Goal: Complete application form

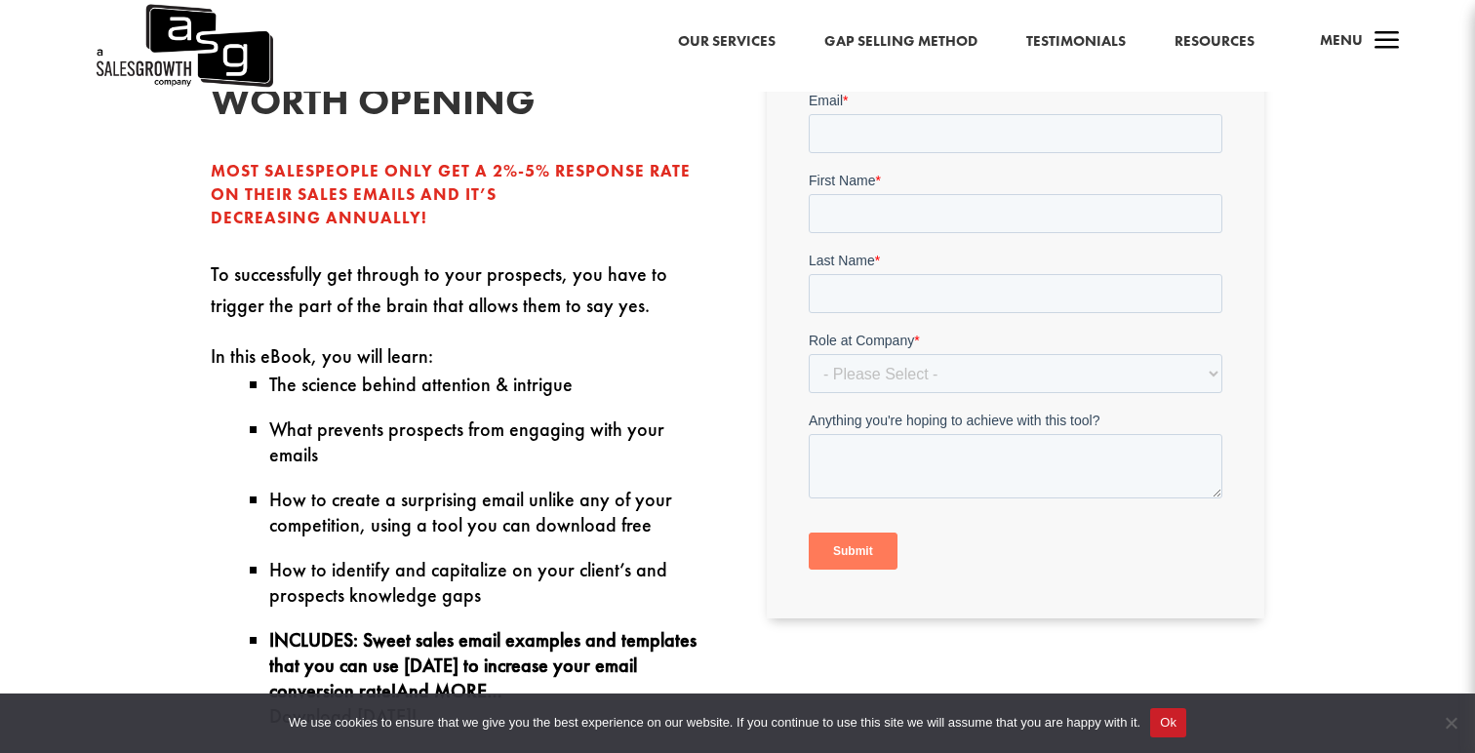
scroll to position [492, 0]
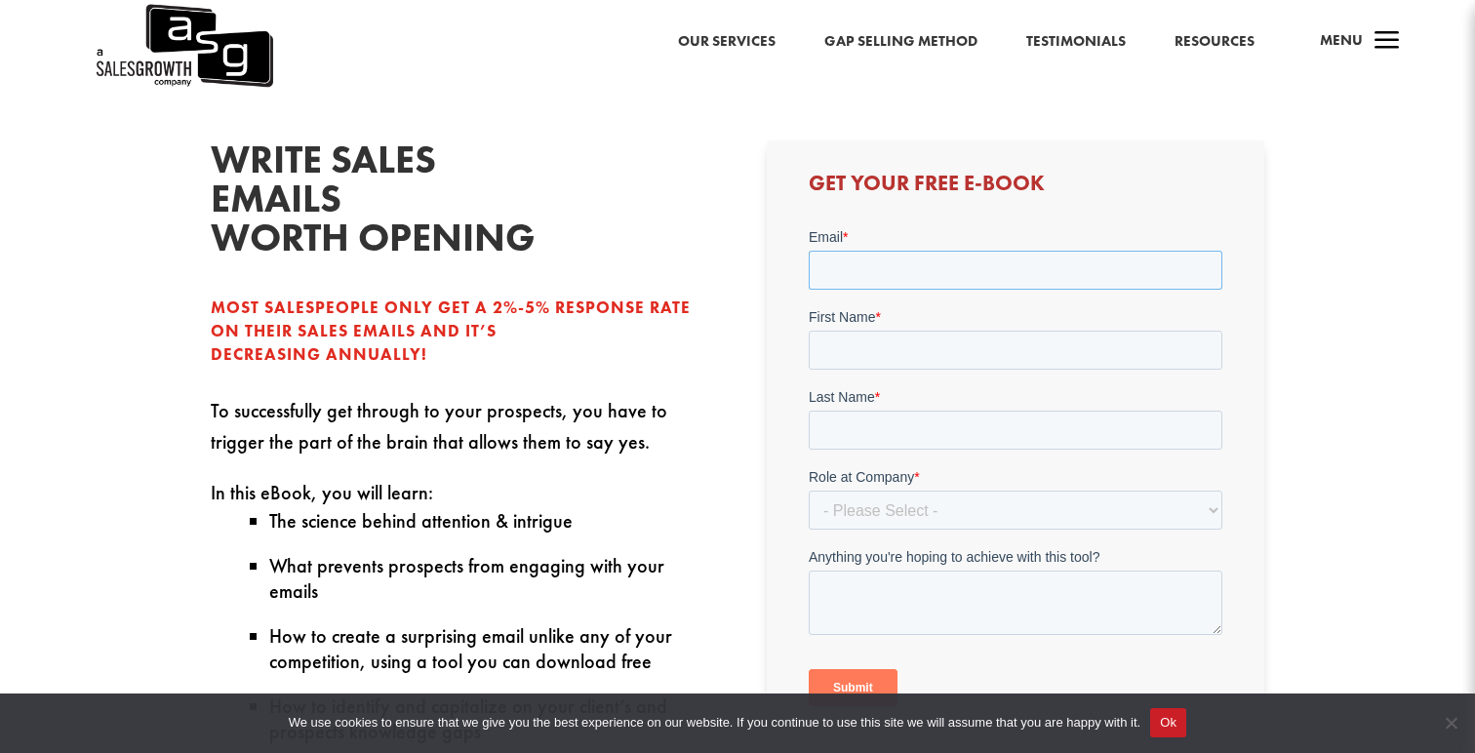
click at [854, 255] on input "Email *" at bounding box center [1015, 270] width 414 height 39
type input "g"
click at [852, 346] on div "First Name *" at bounding box center [1015, 338] width 414 height 62
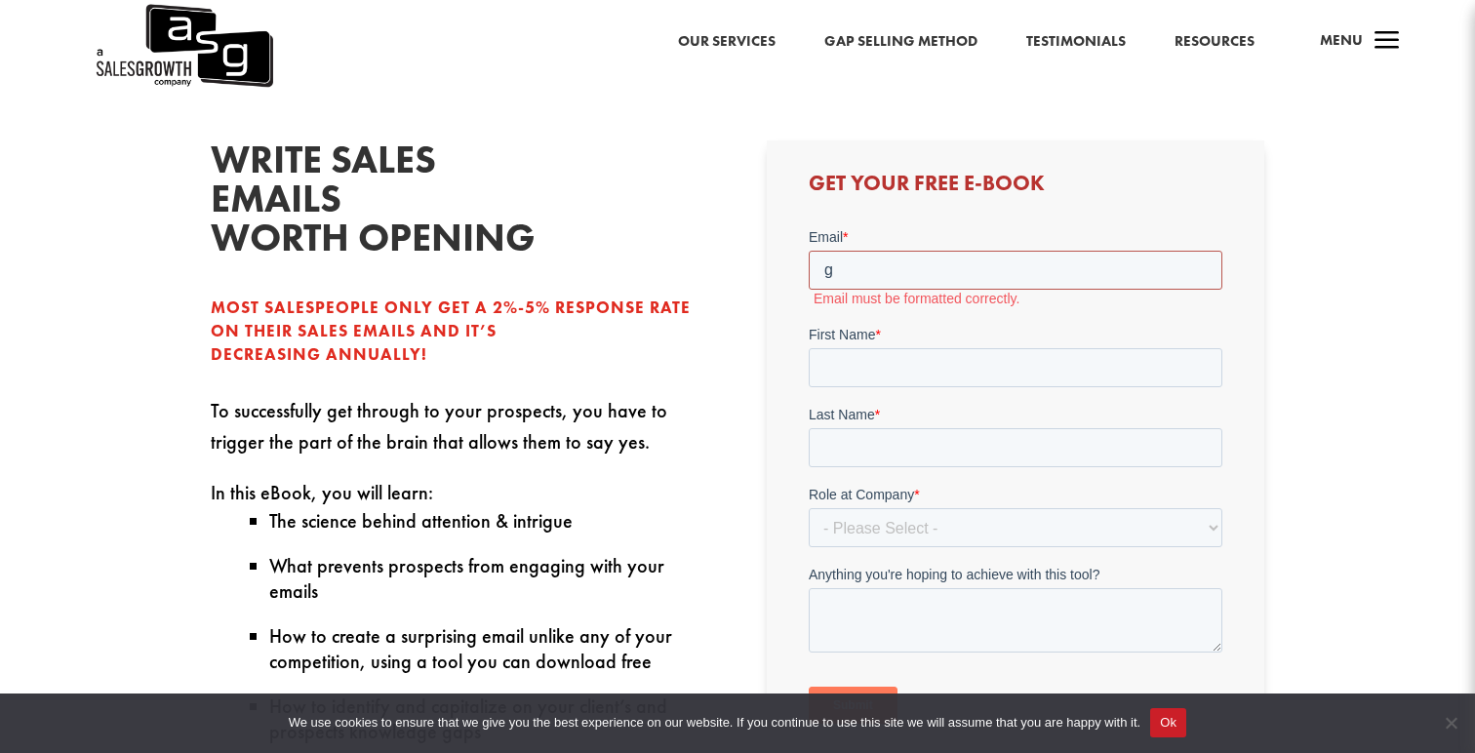
click at [861, 259] on input "g" at bounding box center [1015, 270] width 414 height 39
click at [860, 275] on input "g" at bounding box center [1015, 270] width 414 height 39
click at [876, 263] on input "g" at bounding box center [1015, 270] width 414 height 39
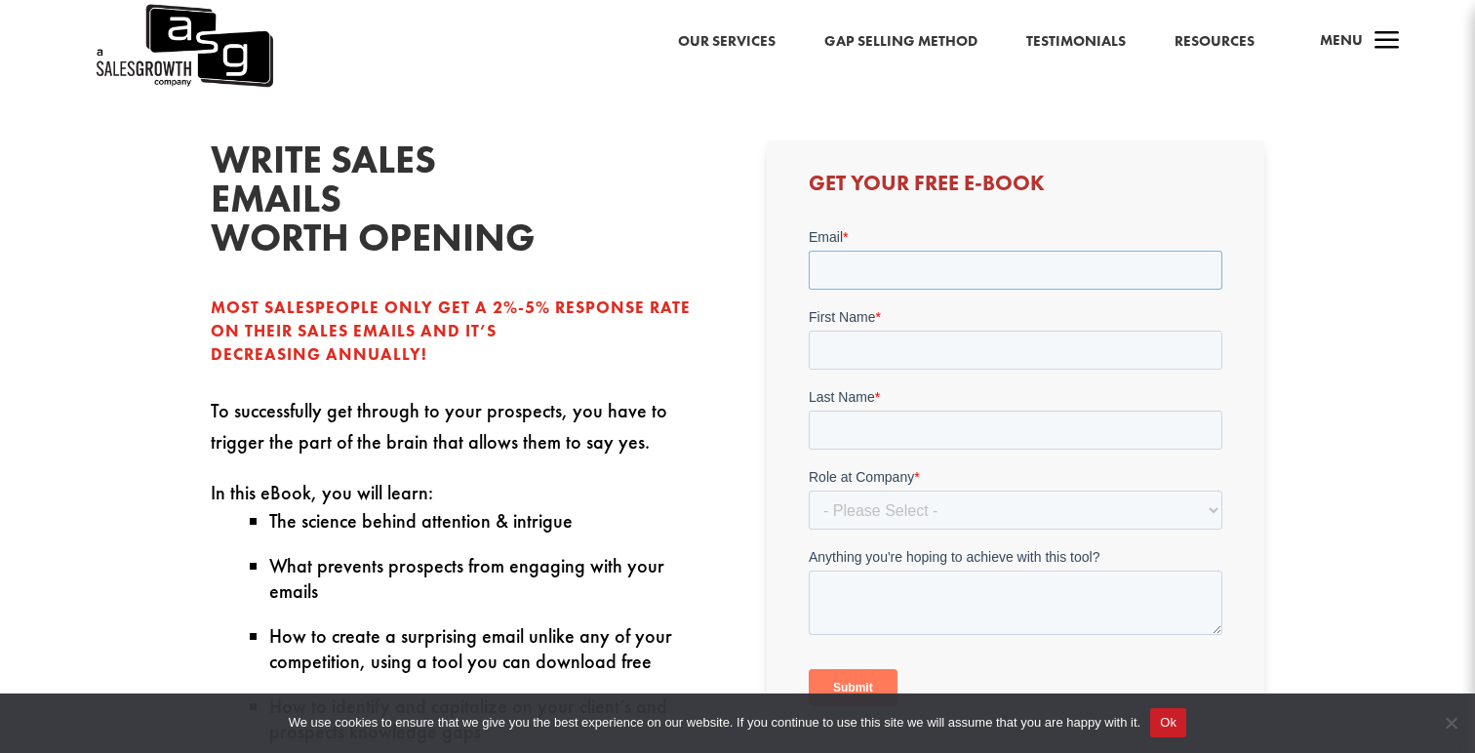
paste input "[EMAIL_ADDRESS][DOMAIN_NAME]"
type input "[EMAIL_ADDRESS][DOMAIN_NAME]"
click at [827, 342] on input "First Name *" at bounding box center [1015, 350] width 414 height 39
type input "G"
type input "Gavi"
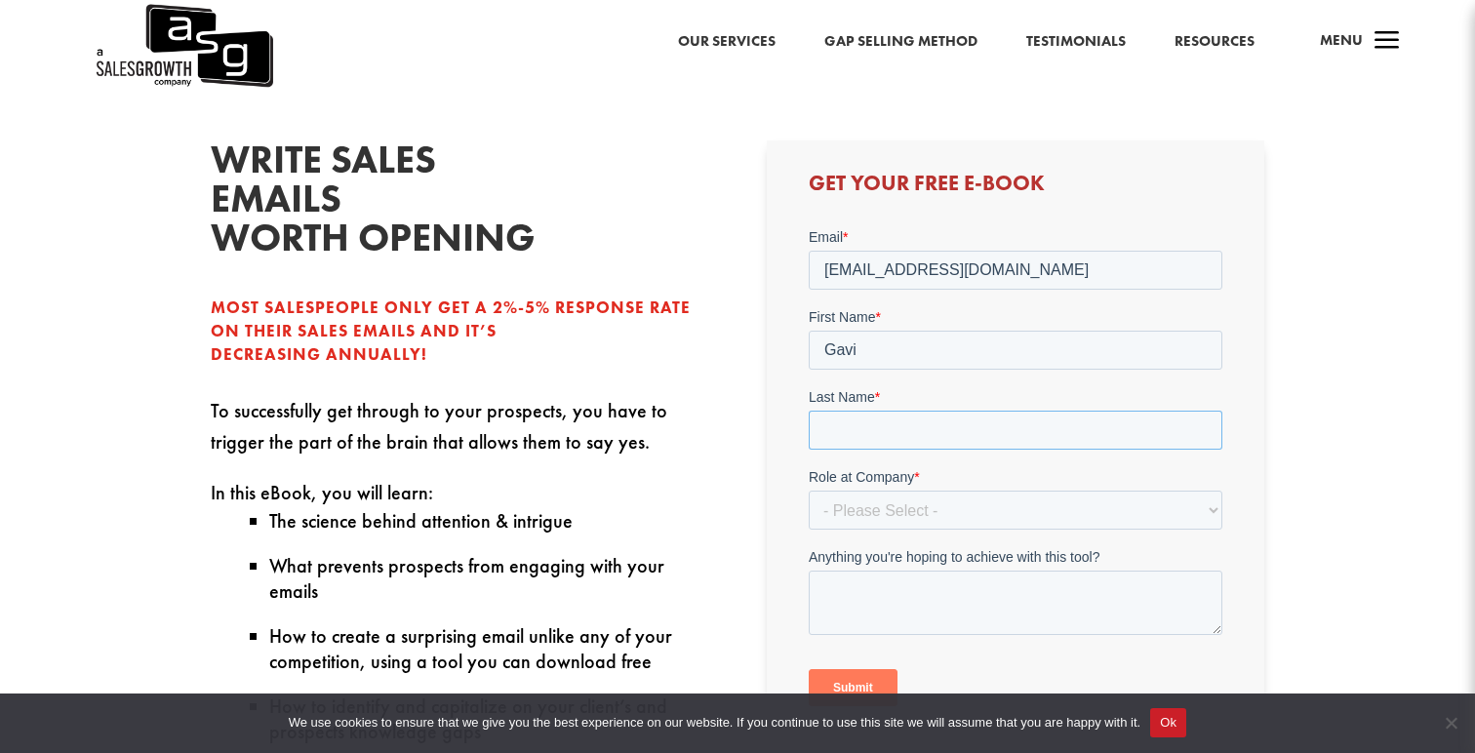
click at [845, 445] on input "Last Name *" at bounding box center [1015, 430] width 414 height 39
type input "Sin"
click at [893, 511] on select "- Please Select - C-Level (CRO, CSO, etc) Senior Leadership (VP of Sales, VP of…" at bounding box center [1015, 510] width 414 height 39
select select "Individual Contributor (AE, SDR, CSM, etc)"
click at [808, 491] on select "- Please Select - C-Level (CRO, CSO, etc) Senior Leadership (VP of Sales, VP of…" at bounding box center [1015, 510] width 414 height 39
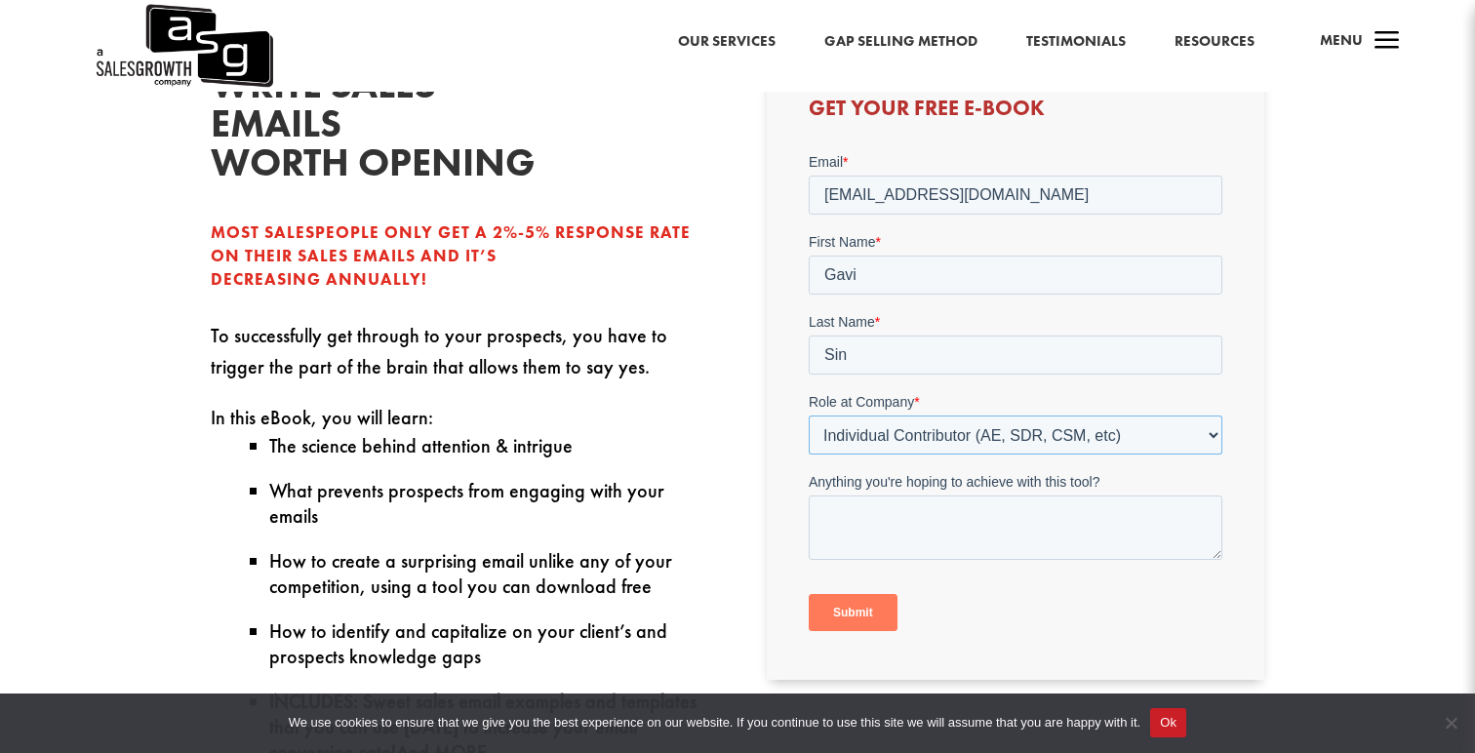
scroll to position [574, 0]
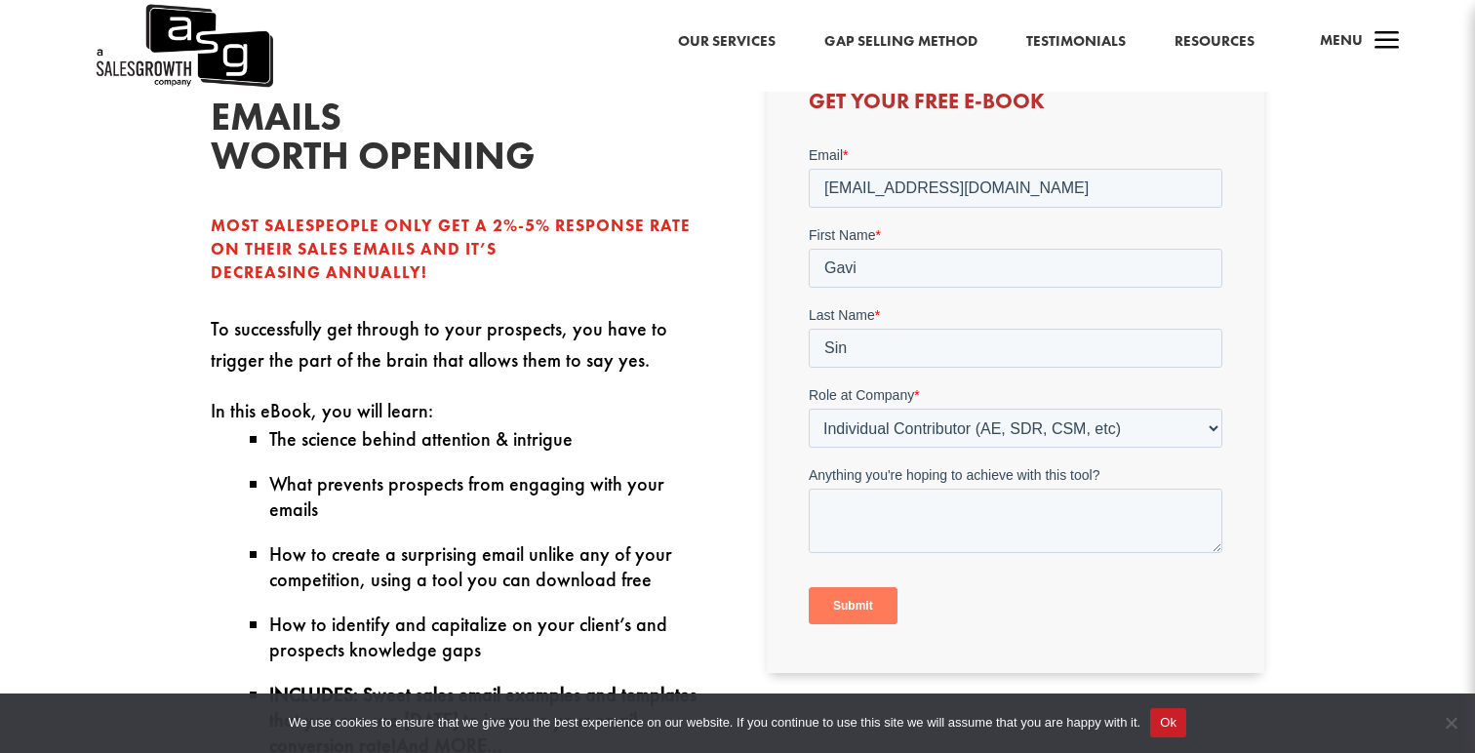
click at [860, 618] on input "Submit" at bounding box center [852, 605] width 89 height 37
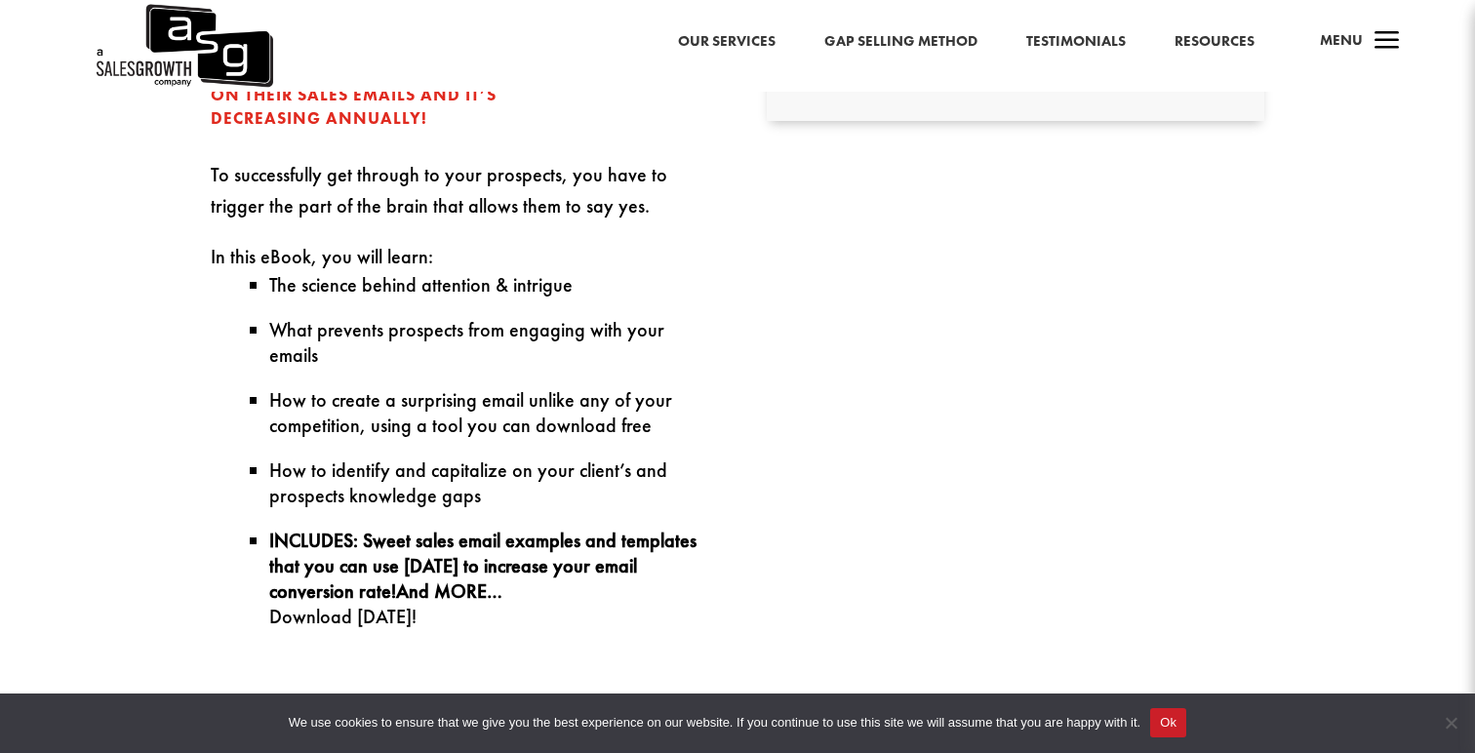
scroll to position [742, 0]
